Goal: Information Seeking & Learning: Learn about a topic

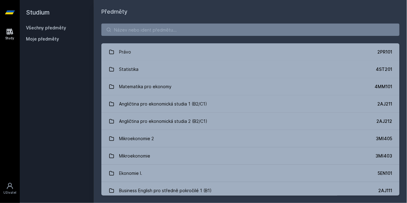
click at [206, 41] on button "Ne" at bounding box center [205, 39] width 22 height 15
click at [138, 31] on input "search" at bounding box center [250, 29] width 298 height 12
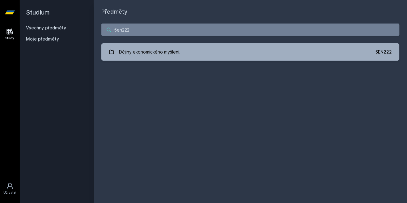
type input "5en222"
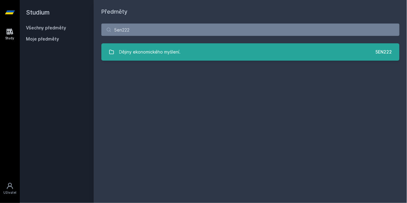
click at [132, 55] on div "Dějiny ekonomického myšlení." at bounding box center [150, 52] width 62 height 12
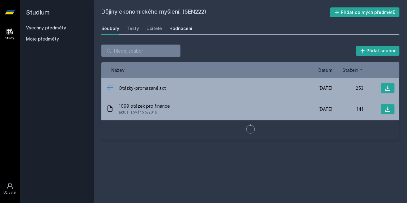
click at [170, 27] on div "Hodnocení" at bounding box center [180, 28] width 23 height 6
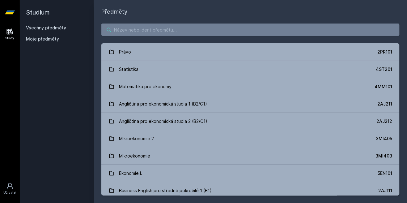
click at [129, 31] on input "search" at bounding box center [250, 29] width 298 height 12
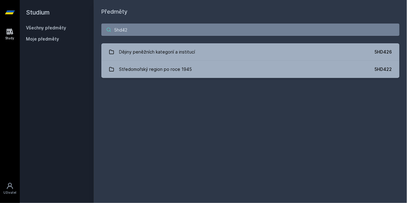
type input "5hd426"
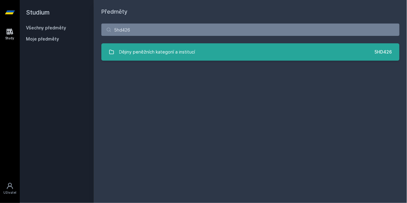
click at [174, 52] on div "Dějiny peněžních kategorií a institucí" at bounding box center [157, 52] width 76 height 12
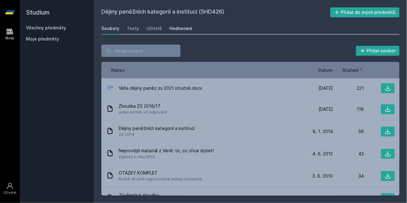
click at [179, 25] on link "Hodnocení" at bounding box center [180, 28] width 23 height 12
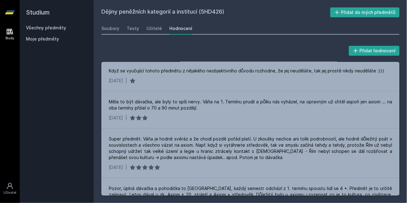
scroll to position [82, 0]
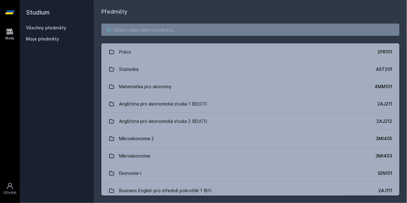
click at [125, 31] on input "search" at bounding box center [250, 29] width 298 height 12
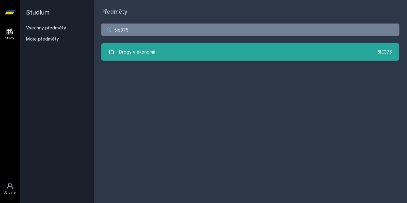
type input "5ie375"
click at [128, 53] on div "Drogy v ekonomii" at bounding box center [137, 52] width 36 height 12
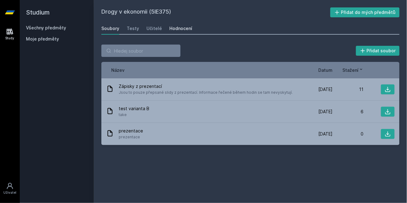
click at [169, 32] on link "Hodnocení" at bounding box center [180, 28] width 23 height 12
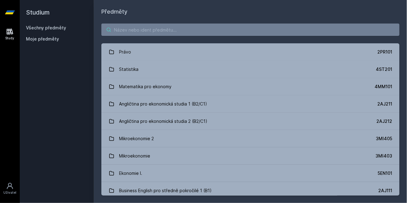
click at [125, 34] on input "search" at bounding box center [250, 29] width 298 height 12
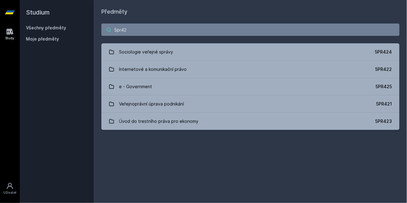
type input "5pr425"
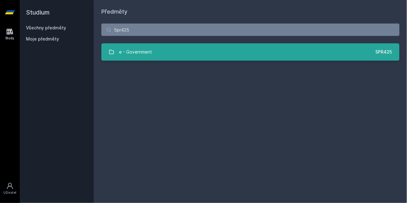
click at [129, 55] on div "e - Government" at bounding box center [135, 52] width 33 height 12
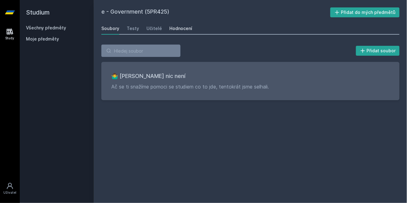
click at [182, 32] on link "Hodnocení" at bounding box center [180, 28] width 23 height 12
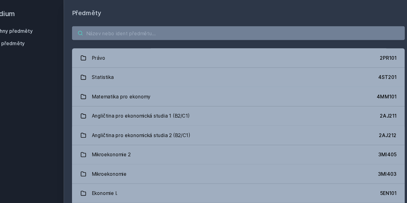
click at [122, 28] on input "search" at bounding box center [250, 29] width 298 height 12
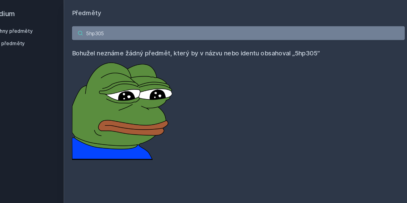
click at [143, 35] on input "5hp305" at bounding box center [250, 29] width 298 height 12
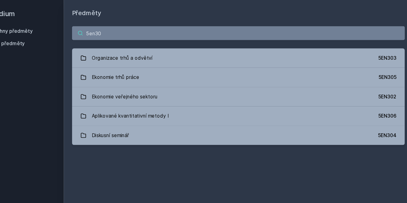
type input "5en302"
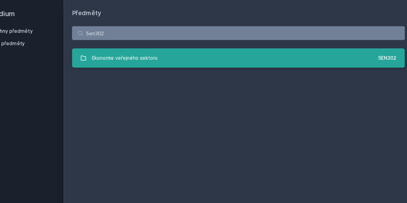
click at [136, 56] on div "Ekonomie veřejného sektoru" at bounding box center [148, 52] width 59 height 12
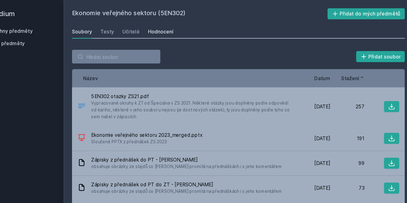
click at [175, 33] on link "Hodnocení" at bounding box center [180, 28] width 23 height 12
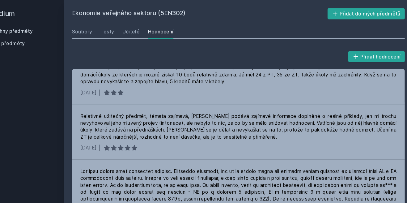
scroll to position [464, 0]
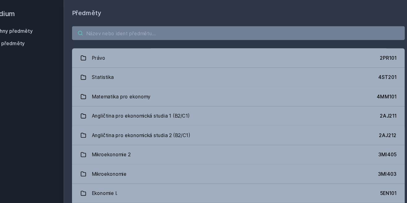
click at [133, 32] on input "search" at bounding box center [250, 29] width 298 height 12
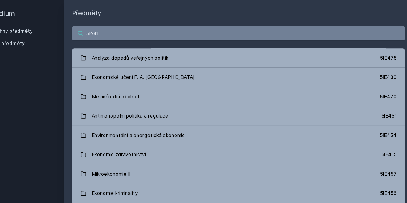
type input "5ie415"
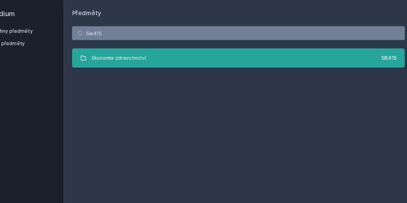
click at [133, 52] on div "Ekonomie zdravotnictví" at bounding box center [143, 52] width 49 height 12
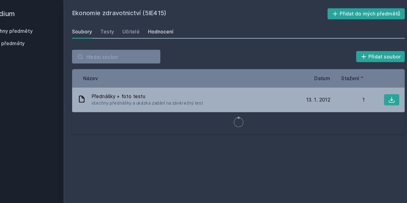
click at [180, 31] on div "Hodnocení" at bounding box center [180, 28] width 23 height 6
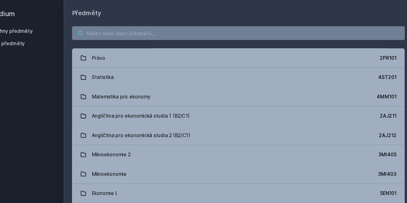
click at [125, 31] on input "search" at bounding box center [250, 29] width 298 height 12
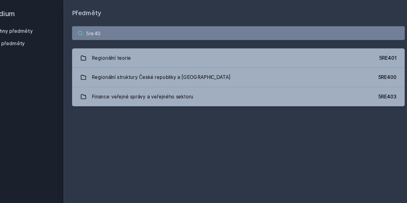
type input "5re403"
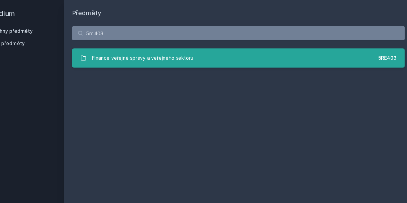
click at [139, 55] on div "Finance veřejné správy a veřejného sektoru" at bounding box center [164, 52] width 91 height 12
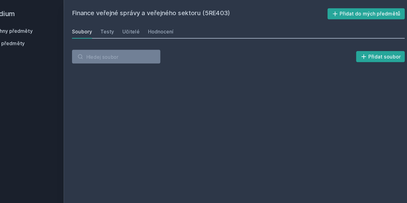
click at [177, 34] on div "Soubory Testy Učitelé Hodnocení" at bounding box center [250, 28] width 298 height 12
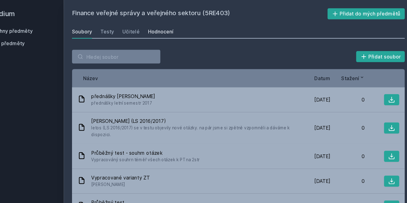
click at [174, 26] on div "Hodnocení" at bounding box center [180, 28] width 23 height 6
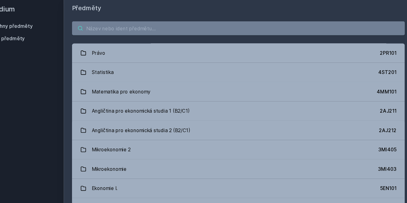
click at [158, 30] on input "search" at bounding box center [250, 29] width 298 height 12
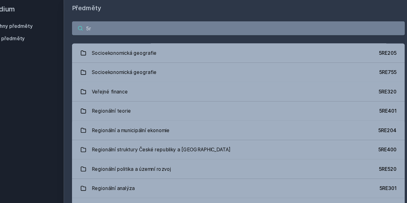
type input "5"
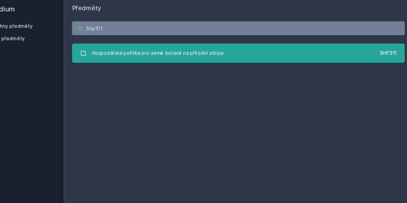
type input "5hp311"
click at [158, 55] on div "Hospodářská politika pro země bohaté na přírodní zdroje" at bounding box center [178, 52] width 118 height 12
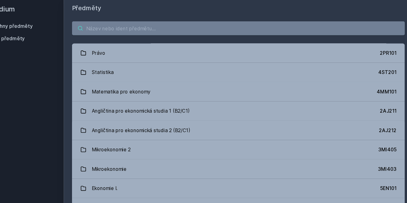
click at [138, 34] on input "search" at bounding box center [250, 29] width 298 height 12
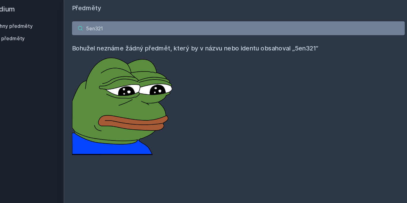
click at [273, 30] on input "5en321" at bounding box center [250, 29] width 298 height 12
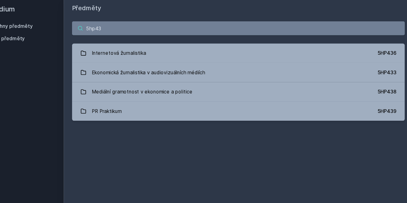
type input "5hp436"
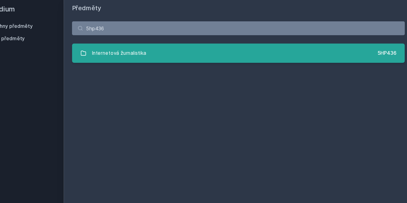
click at [156, 57] on div "Internetová žurnalistika" at bounding box center [143, 52] width 49 height 12
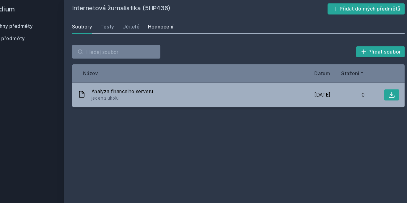
click at [171, 32] on link "Hodnocení" at bounding box center [180, 28] width 23 height 12
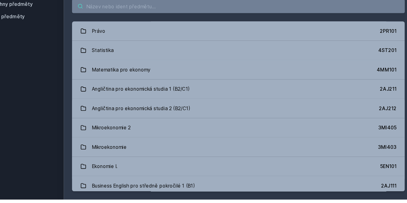
click at [120, 32] on input "search" at bounding box center [250, 29] width 298 height 12
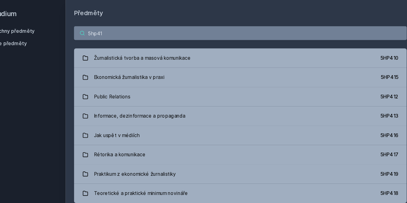
type input "5hp416"
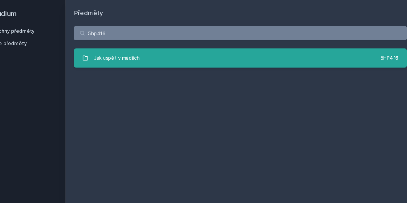
click at [139, 54] on div "Jak uspět v médiích" at bounding box center [139, 52] width 41 height 12
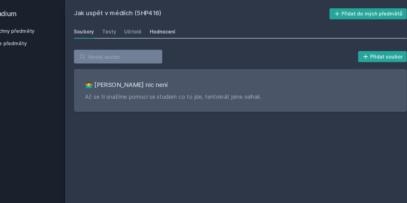
click at [178, 29] on div "Hodnocení" at bounding box center [180, 28] width 23 height 6
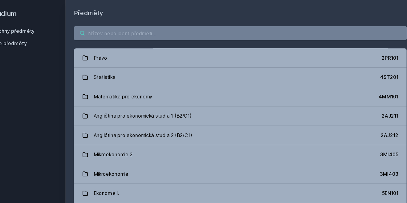
click at [122, 36] on input "search" at bounding box center [250, 29] width 298 height 12
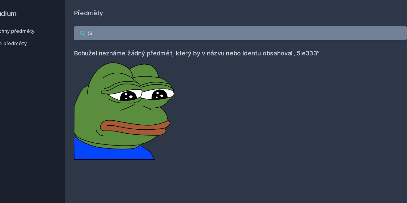
type input "5"
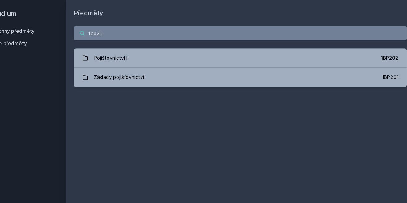
type input "1bp202"
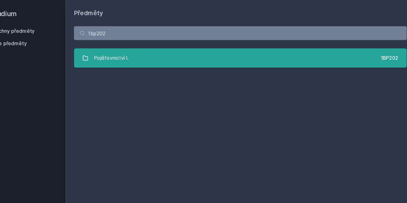
click at [128, 57] on div "Pojišťovnictví I." at bounding box center [134, 52] width 31 height 12
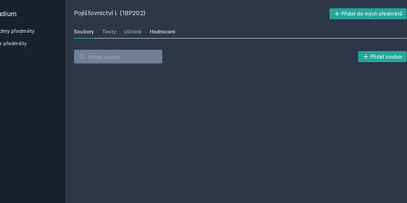
click at [181, 29] on div "Hodnocení" at bounding box center [180, 28] width 23 height 6
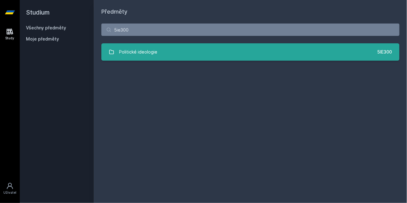
type input "5ie300"
click at [144, 46] on div "Politické ideologie" at bounding box center [138, 52] width 38 height 12
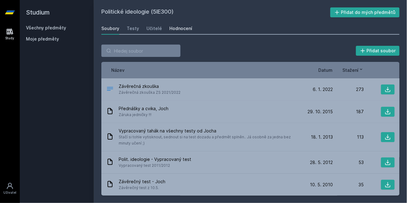
click at [178, 32] on link "Hodnocení" at bounding box center [180, 28] width 23 height 12
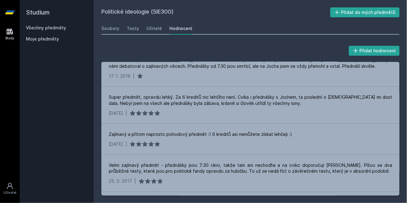
scroll to position [204, 0]
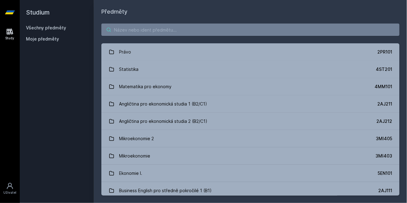
click at [138, 32] on input "search" at bounding box center [250, 29] width 298 height 12
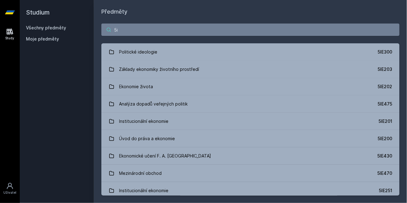
type input "5i"
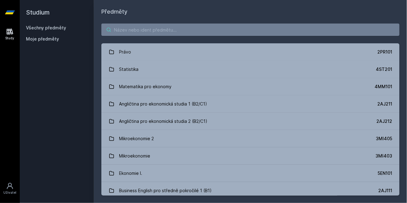
click at [123, 31] on input "search" at bounding box center [250, 29] width 298 height 12
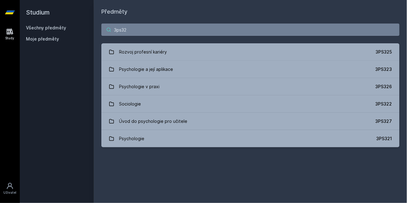
type input "3ps326"
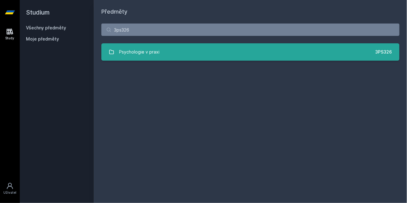
click at [129, 52] on div "Psychologie v praxi" at bounding box center [139, 52] width 41 height 12
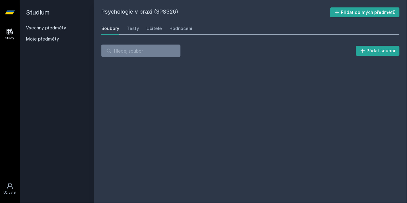
click at [177, 37] on div "Přidat soubor" at bounding box center [250, 53] width 313 height 32
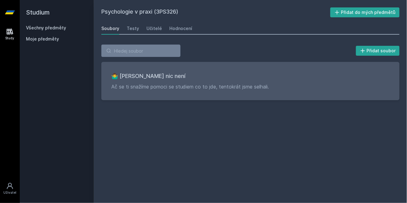
click at [180, 34] on div "Soubory Testy Učitelé Hodnocení" at bounding box center [250, 28] width 298 height 12
click at [176, 31] on div "Hodnocení" at bounding box center [180, 28] width 23 height 6
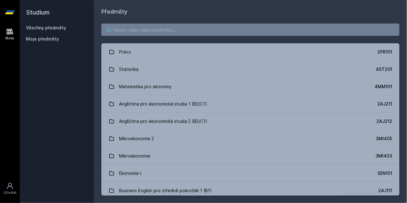
click at [137, 28] on input "search" at bounding box center [250, 29] width 298 height 12
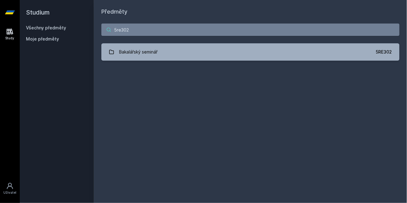
type input "5re302"
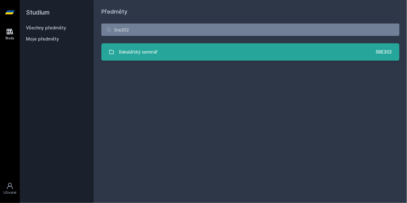
click at [135, 54] on div "Bakalářský seminář" at bounding box center [138, 52] width 39 height 12
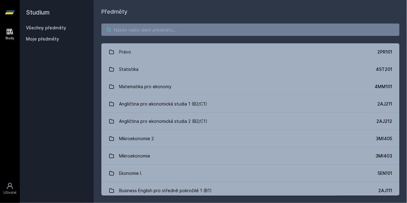
click at [125, 29] on input "search" at bounding box center [250, 29] width 298 height 12
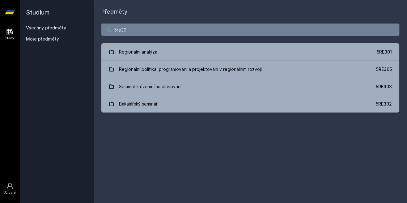
type input "5re301"
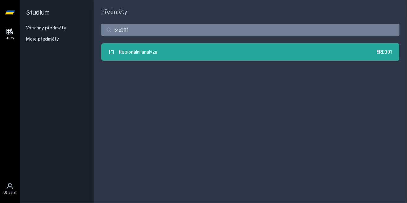
click at [135, 54] on div "Regionální analýza" at bounding box center [138, 52] width 38 height 12
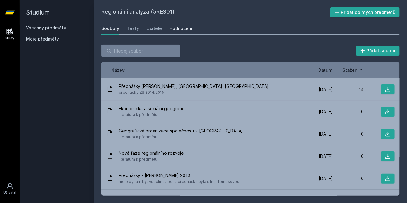
click at [171, 28] on div "Hodnocení" at bounding box center [180, 28] width 23 height 6
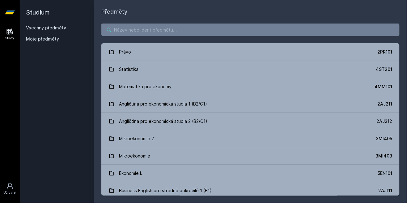
click at [122, 30] on input "search" at bounding box center [250, 29] width 298 height 12
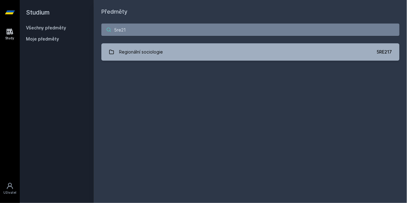
type input "5re217"
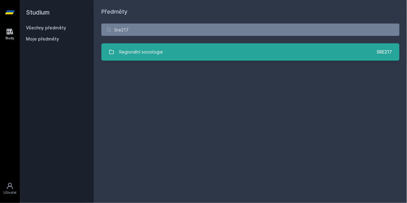
click at [132, 52] on div "Regionální sociologie" at bounding box center [141, 52] width 44 height 12
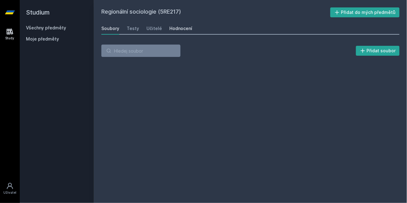
click at [173, 33] on link "Hodnocení" at bounding box center [180, 28] width 23 height 12
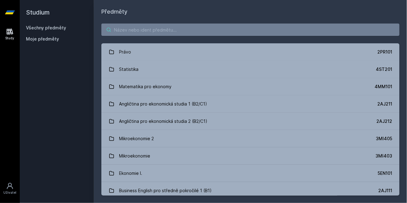
click at [119, 31] on input "search" at bounding box center [250, 29] width 298 height 12
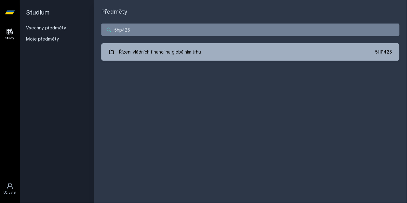
type input "5hp425"
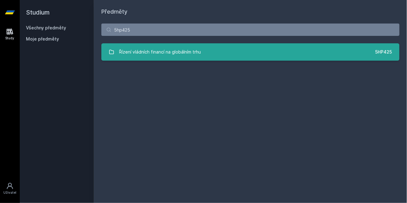
click at [152, 53] on div "Řízení vládních financí na globálním trhu" at bounding box center [160, 52] width 82 height 12
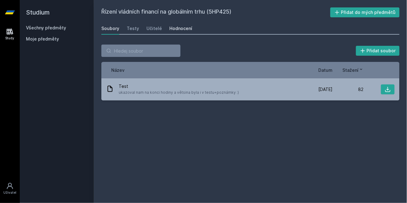
click at [176, 29] on div "Hodnocení" at bounding box center [180, 28] width 23 height 6
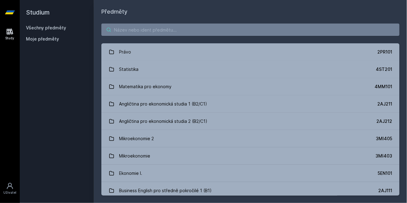
click at [160, 32] on input "search" at bounding box center [250, 29] width 298 height 12
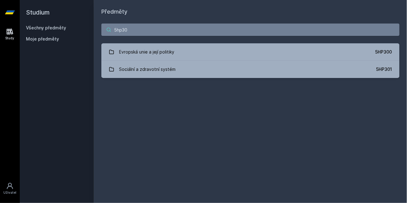
type input "5hp301"
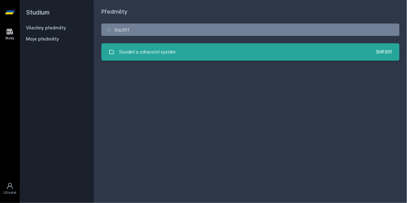
click at [145, 55] on div "Sociální a zdravotní systém" at bounding box center [147, 52] width 57 height 12
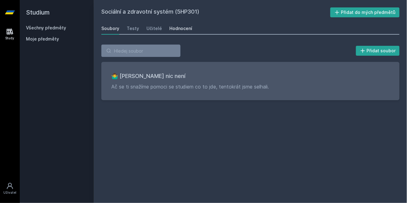
click at [172, 31] on div "Hodnocení" at bounding box center [180, 28] width 23 height 6
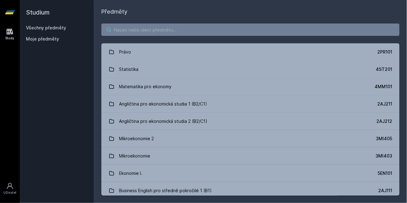
click at [125, 24] on input "search" at bounding box center [250, 29] width 298 height 12
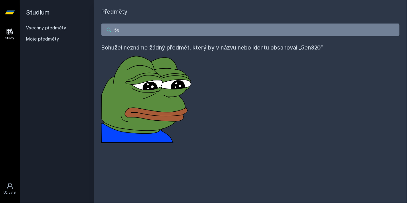
type input "5"
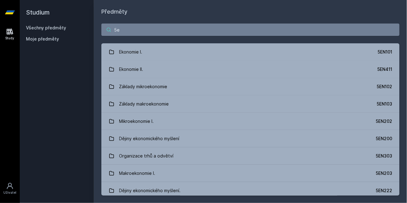
type input "5"
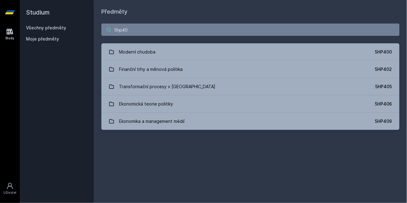
type input "5hp406"
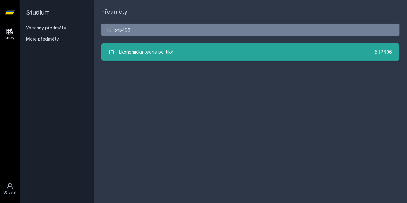
click at [144, 53] on div "Ekonomická teorie politiky" at bounding box center [146, 52] width 54 height 12
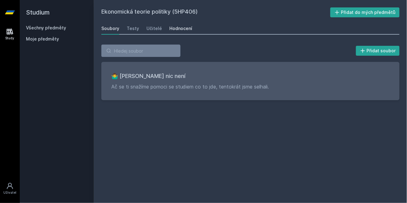
click at [174, 31] on div "Hodnocení" at bounding box center [180, 28] width 23 height 6
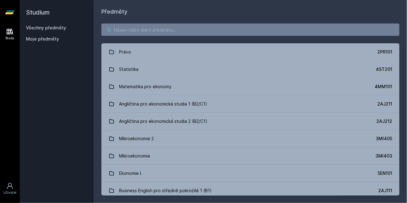
click at [135, 31] on input "search" at bounding box center [250, 29] width 298 height 12
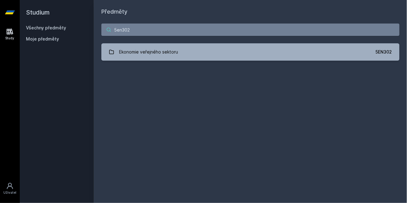
type input "5en302"
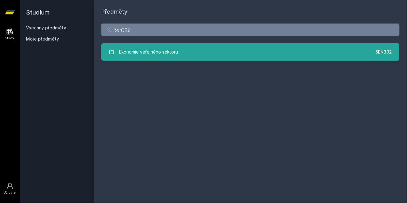
click at [143, 57] on div "Ekonomie veřejného sektoru" at bounding box center [148, 52] width 59 height 12
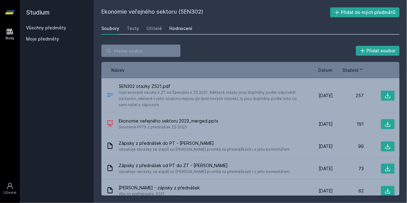
click at [181, 32] on link "Hodnocení" at bounding box center [180, 28] width 23 height 12
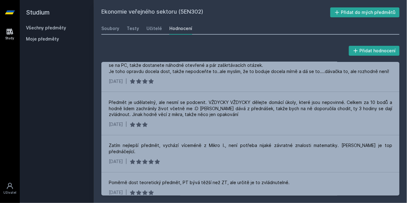
scroll to position [269, 0]
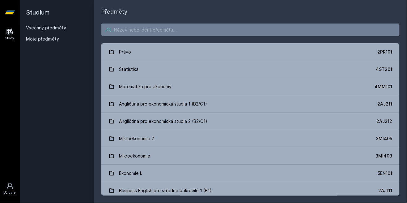
click at [124, 31] on input "search" at bounding box center [250, 29] width 298 height 12
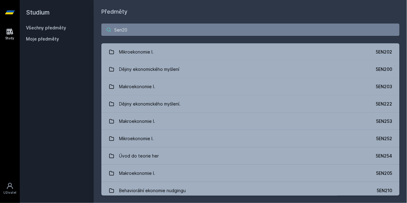
type input "5en200"
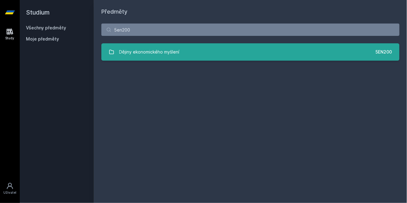
click at [153, 52] on div "Dějiny ekonomického myšlení" at bounding box center [149, 52] width 60 height 12
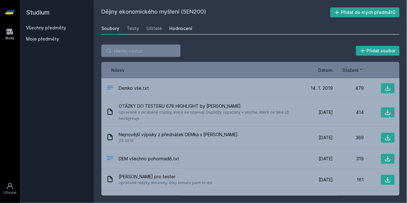
click at [176, 31] on div "Hodnocení" at bounding box center [180, 28] width 23 height 6
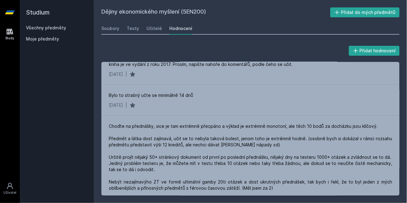
scroll to position [73, 0]
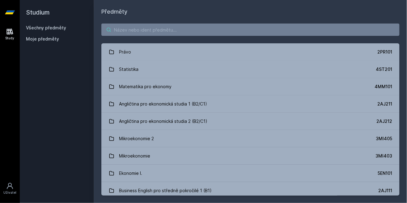
click at [127, 31] on input "search" at bounding box center [250, 29] width 298 height 12
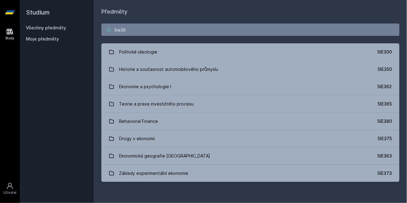
type input "5ie380"
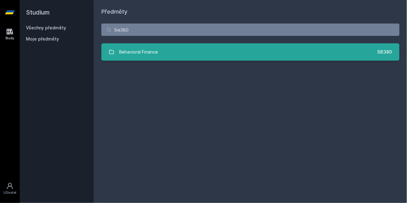
click at [133, 55] on div "Behavioral Finance" at bounding box center [138, 52] width 39 height 12
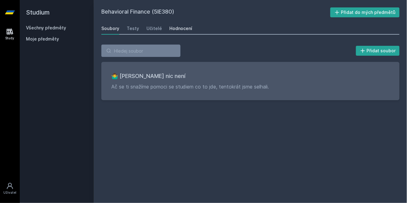
click at [174, 32] on link "Hodnocení" at bounding box center [180, 28] width 23 height 12
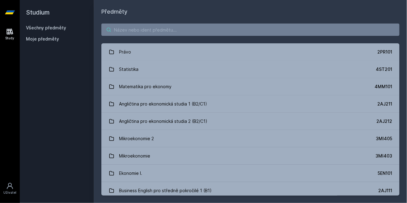
click at [146, 32] on input "search" at bounding box center [250, 29] width 298 height 12
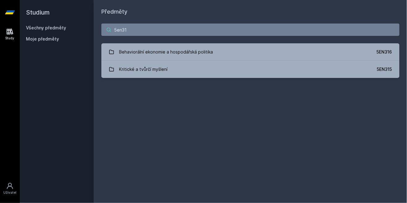
type input "5en316"
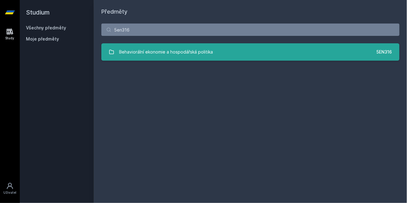
click at [146, 56] on div "Behaviorální ekonomie a hospodářská politika" at bounding box center [166, 52] width 94 height 12
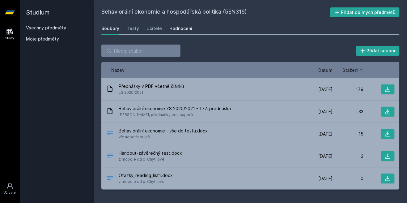
click at [171, 31] on div "Hodnocení" at bounding box center [180, 28] width 23 height 6
